Goal: Transaction & Acquisition: Purchase product/service

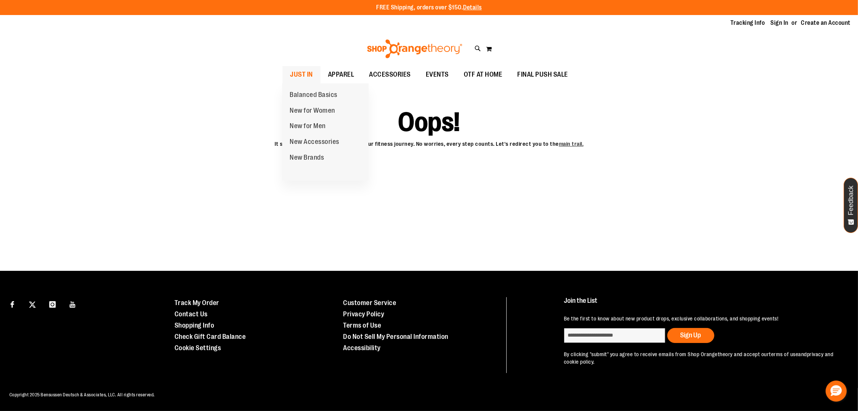
click at [298, 70] on span "JUST IN" at bounding box center [301, 74] width 23 height 17
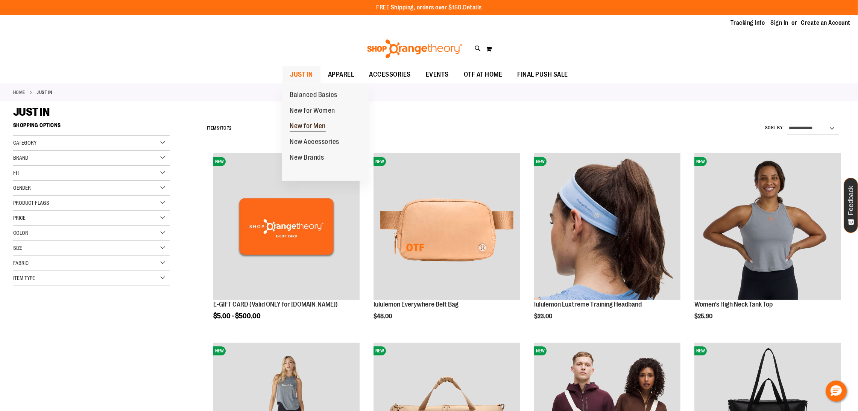
click at [306, 126] on span "New for Men" at bounding box center [308, 126] width 36 height 9
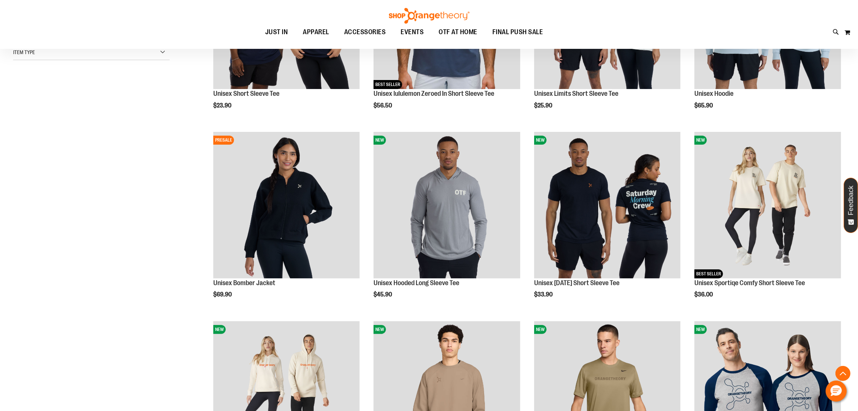
scroll to position [405, 0]
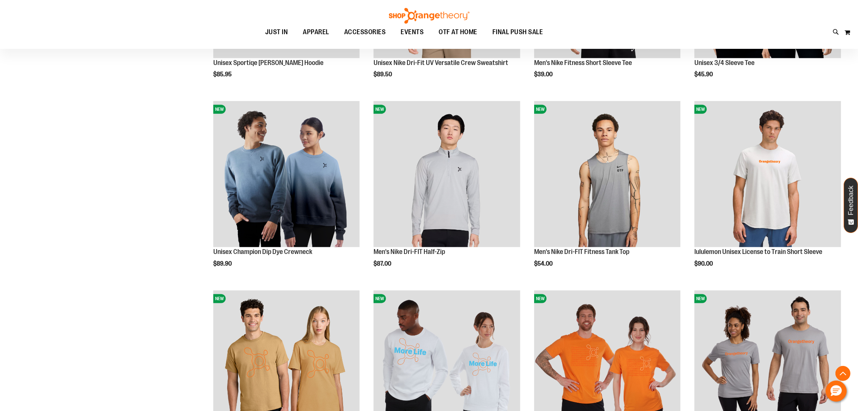
scroll to position [876, 0]
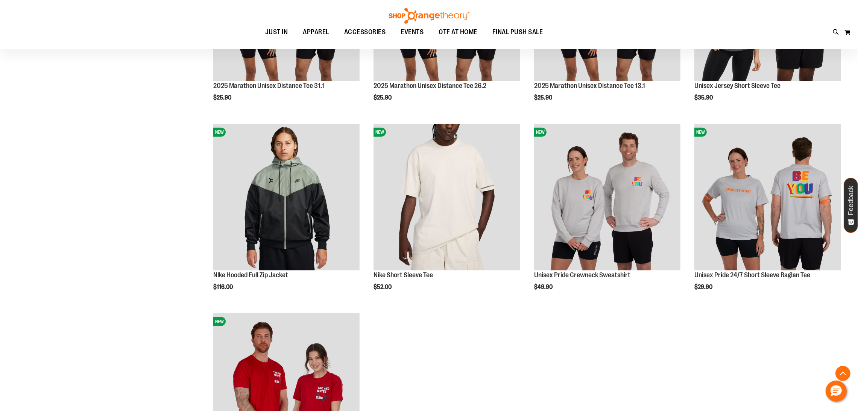
scroll to position [1358, 0]
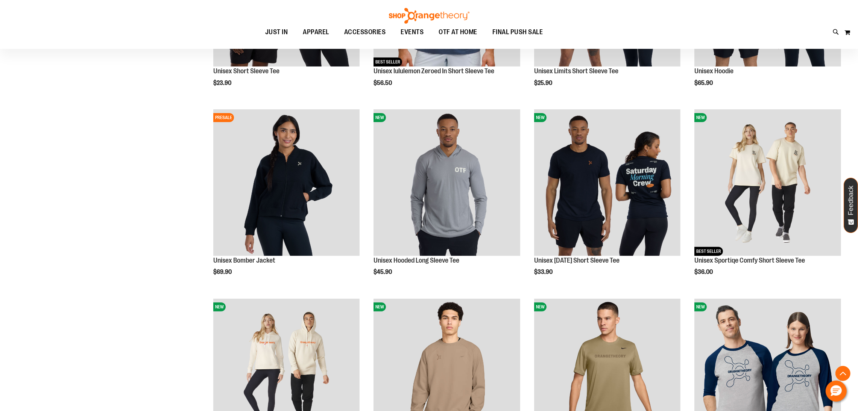
scroll to position [233, 0]
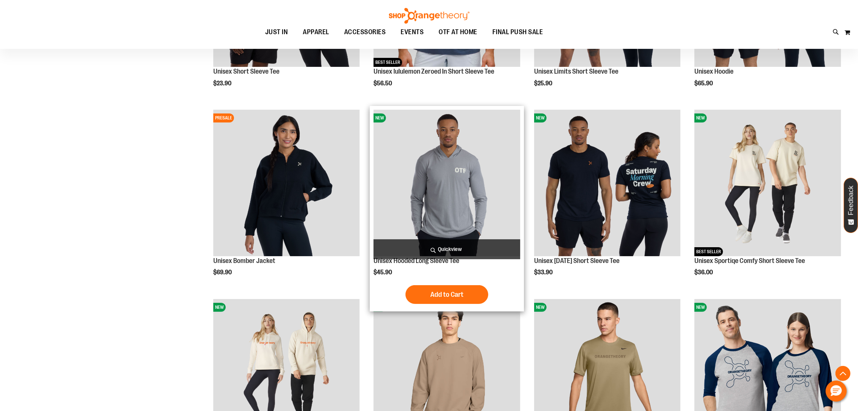
click at [433, 207] on img "product" at bounding box center [446, 183] width 146 height 146
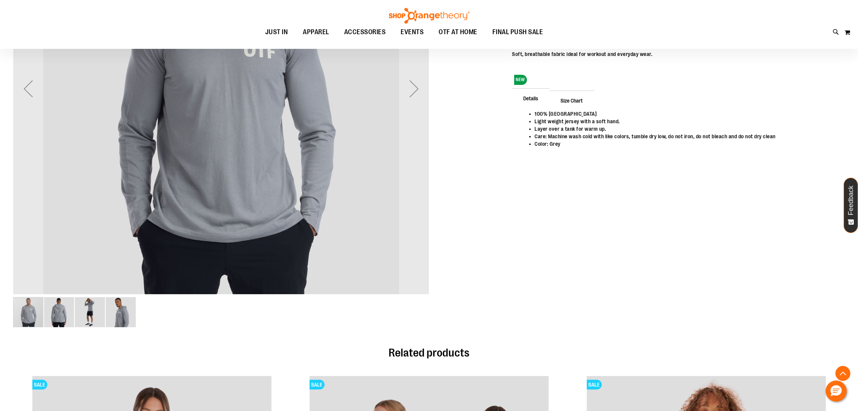
scroll to position [229, 0]
click at [411, 86] on div "Next" at bounding box center [414, 88] width 30 height 30
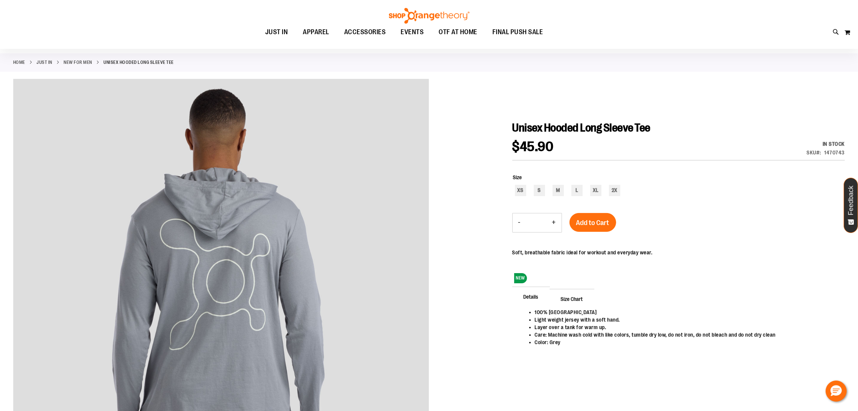
scroll to position [66, 0]
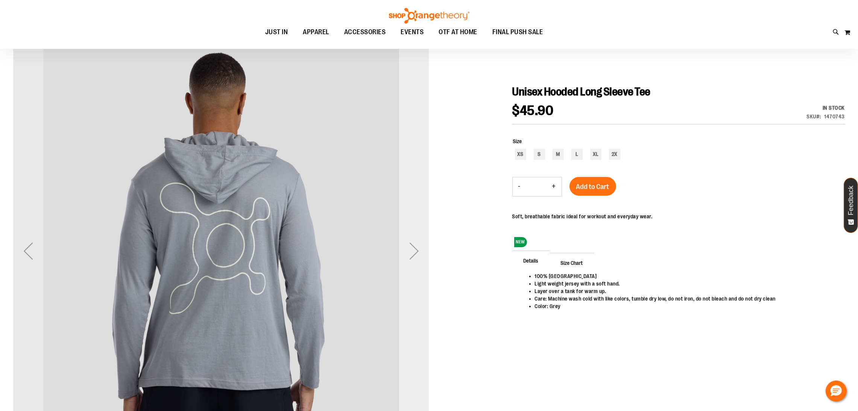
click at [408, 245] on div "Next" at bounding box center [414, 251] width 30 height 30
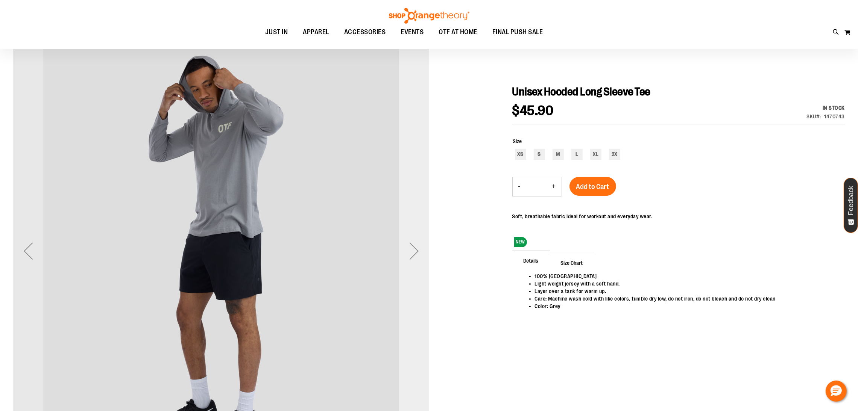
click at [408, 245] on div "Next" at bounding box center [414, 251] width 30 height 30
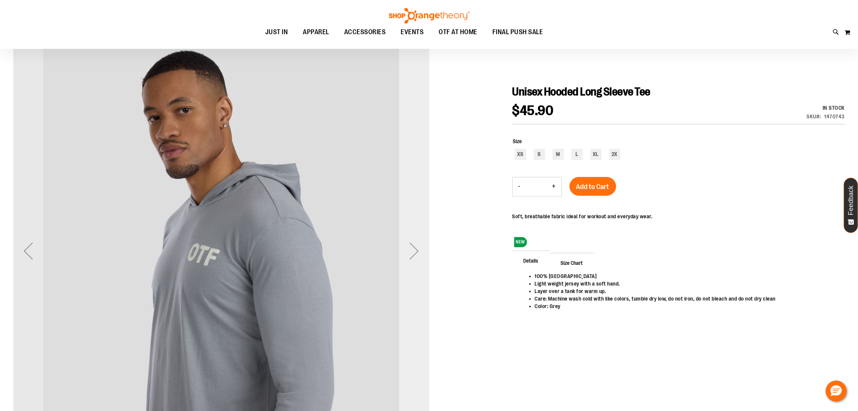
click at [408, 245] on div "Next" at bounding box center [414, 251] width 30 height 30
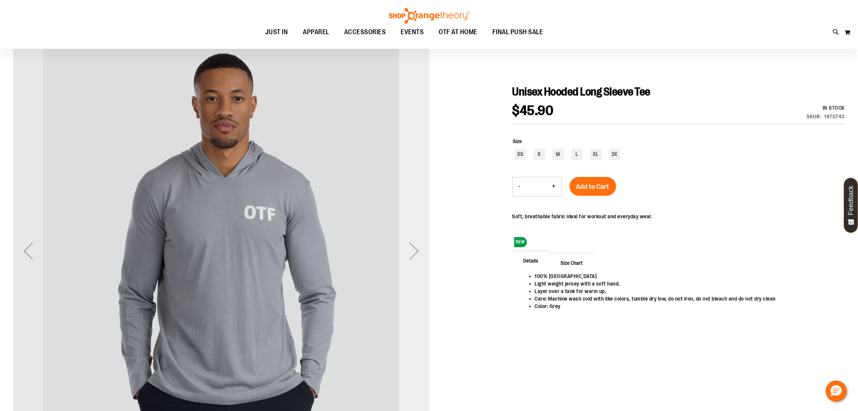
click at [408, 245] on div "Next" at bounding box center [414, 251] width 30 height 30
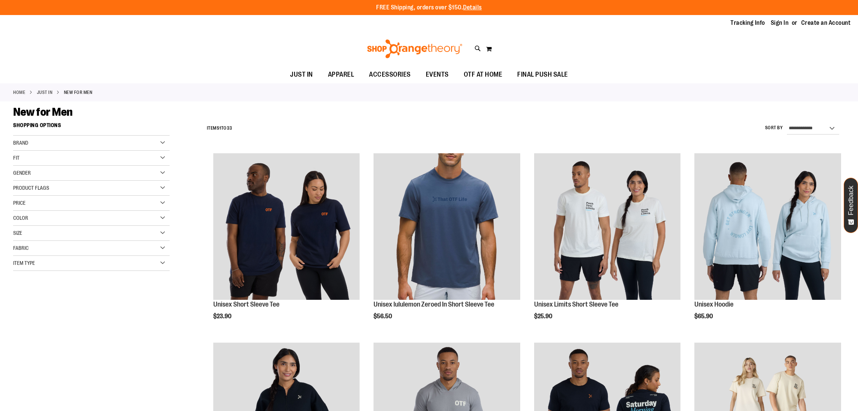
scroll to position [307, 0]
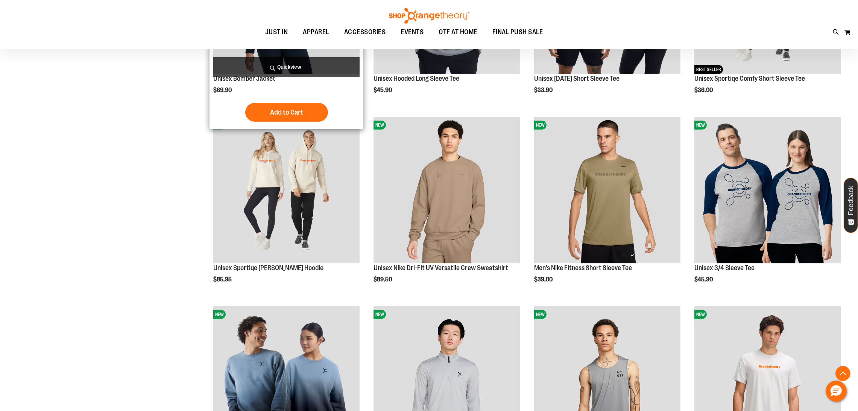
scroll to position [415, 0]
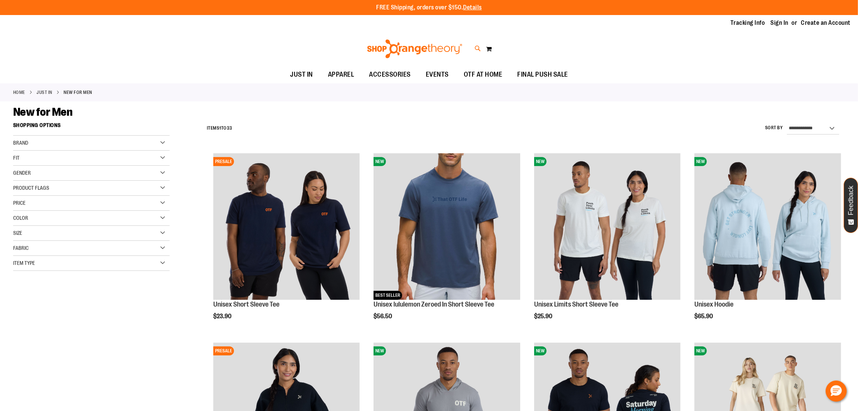
click at [475, 47] on icon at bounding box center [478, 48] width 6 height 9
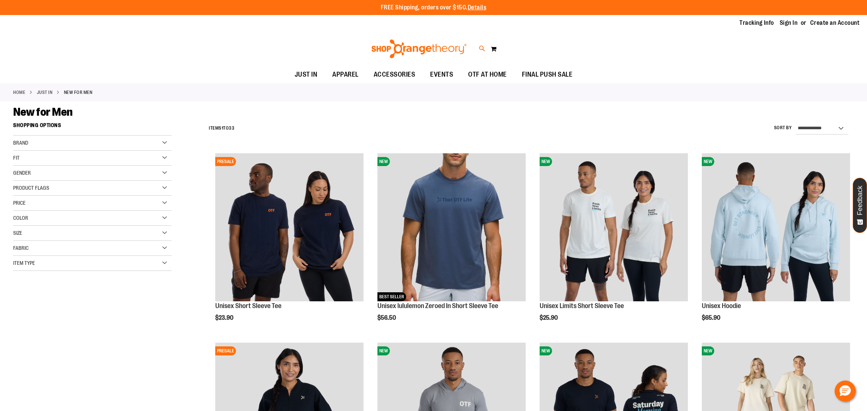
type input "**********"
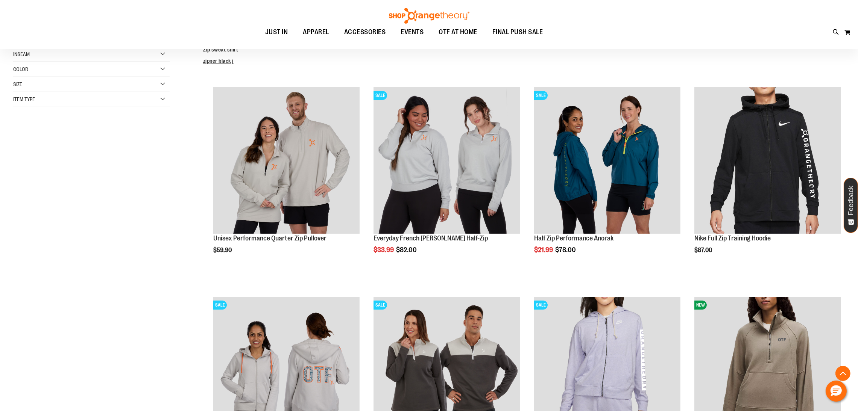
scroll to position [351, 0]
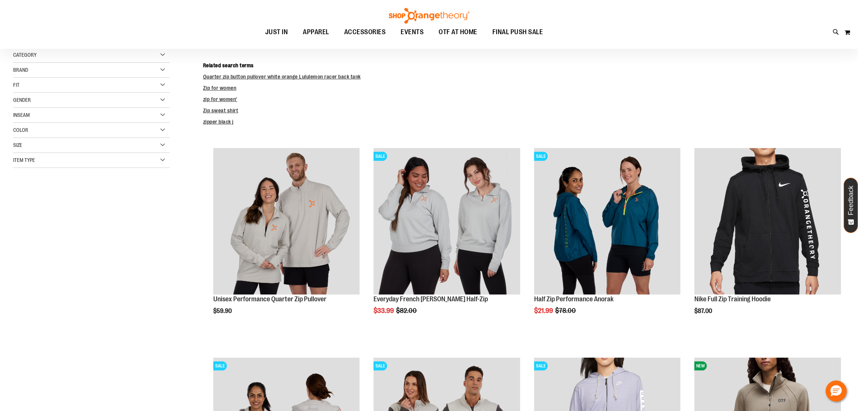
scroll to position [100, 0]
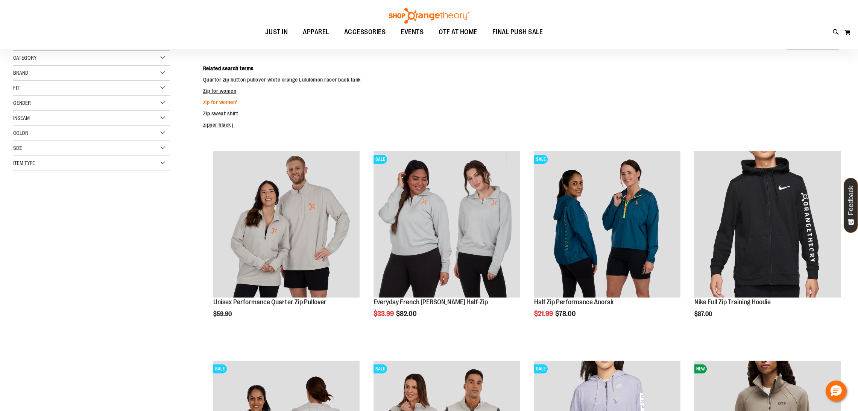
click at [229, 102] on link "zip for women'" at bounding box center [220, 102] width 34 height 6
